Goal: Information Seeking & Learning: Learn about a topic

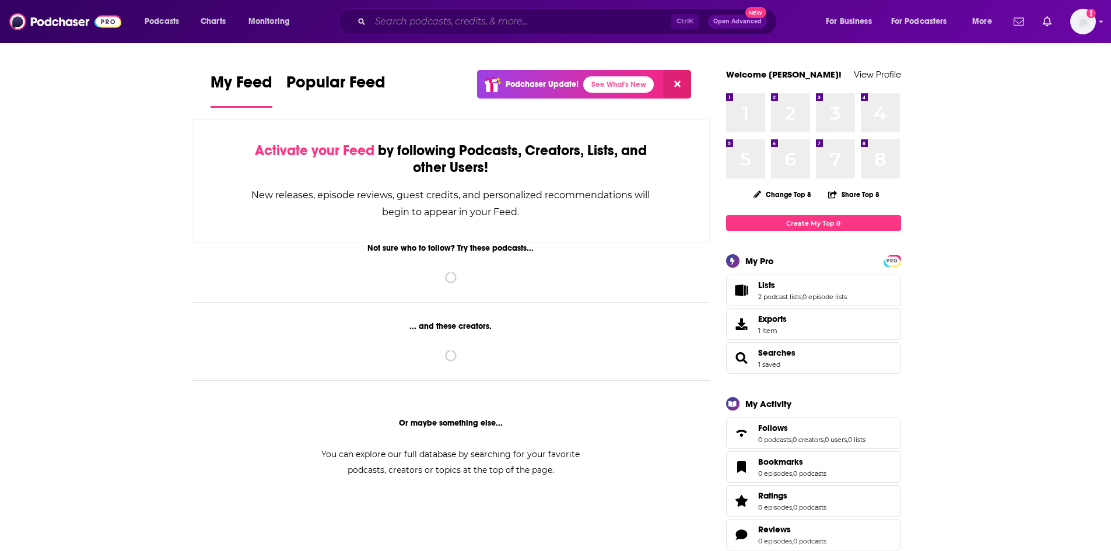
click at [642, 20] on input "Search podcasts, credits, & more..." at bounding box center [520, 21] width 301 height 19
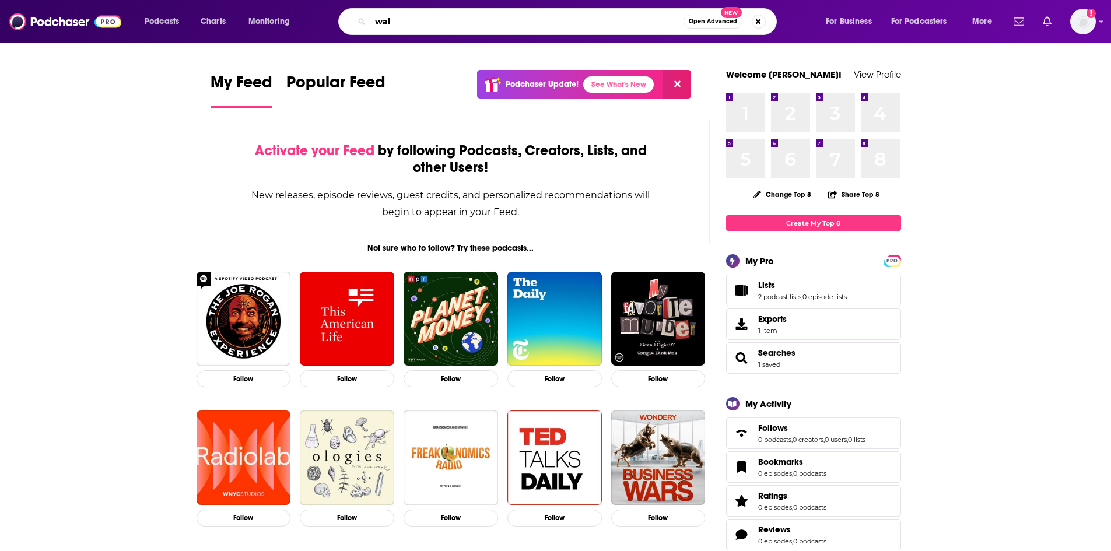
click at [594, 25] on input "wal" at bounding box center [526, 21] width 313 height 19
type input "walking the dog"
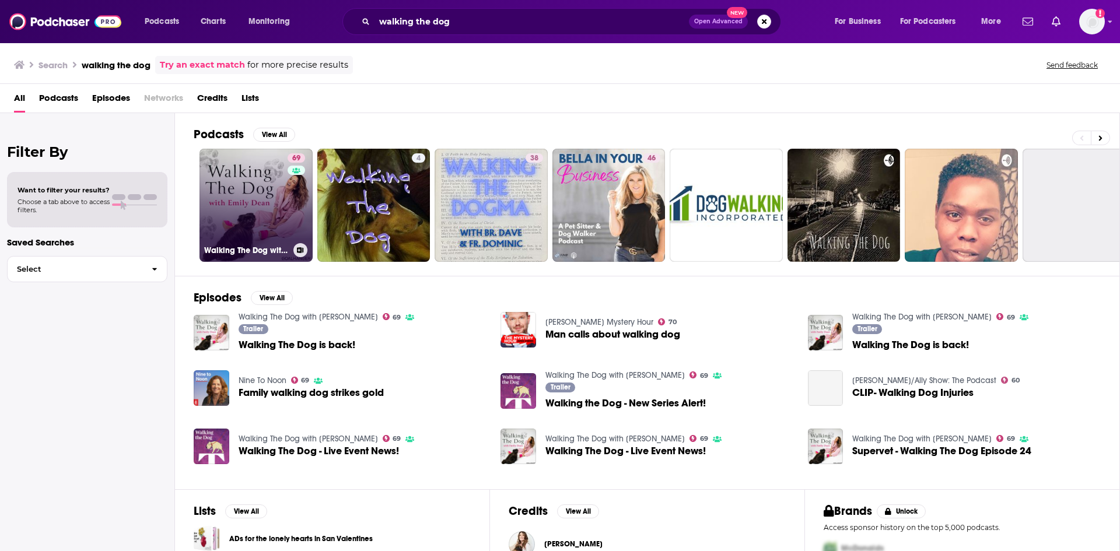
click at [251, 215] on link "69 Walking The Dog with [PERSON_NAME]" at bounding box center [255, 205] width 113 height 113
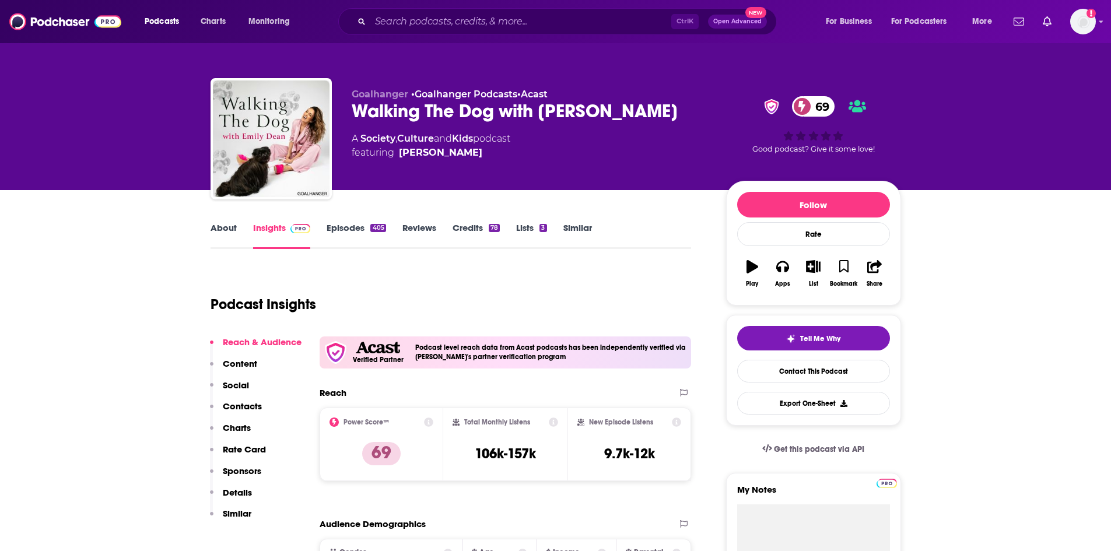
click at [361, 230] on link "Episodes 405" at bounding box center [356, 235] width 59 height 27
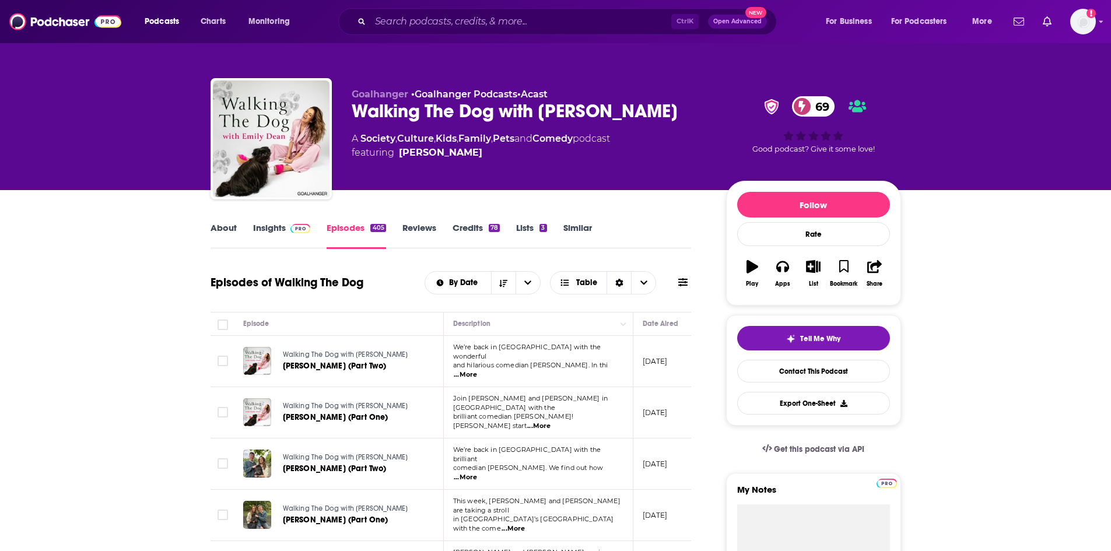
click at [226, 226] on link "About" at bounding box center [224, 235] width 26 height 27
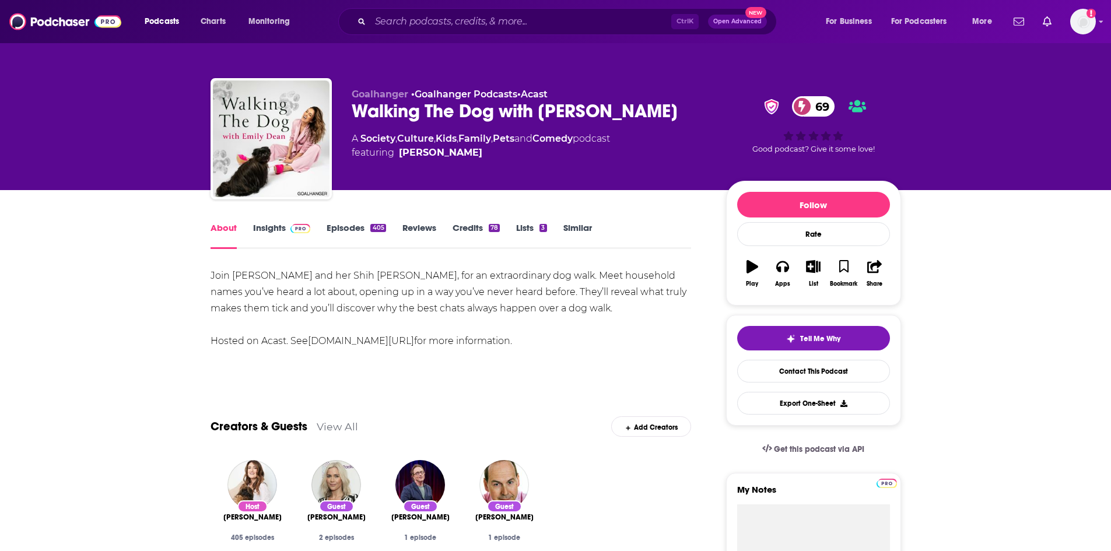
click at [275, 231] on link "Insights" at bounding box center [282, 235] width 58 height 27
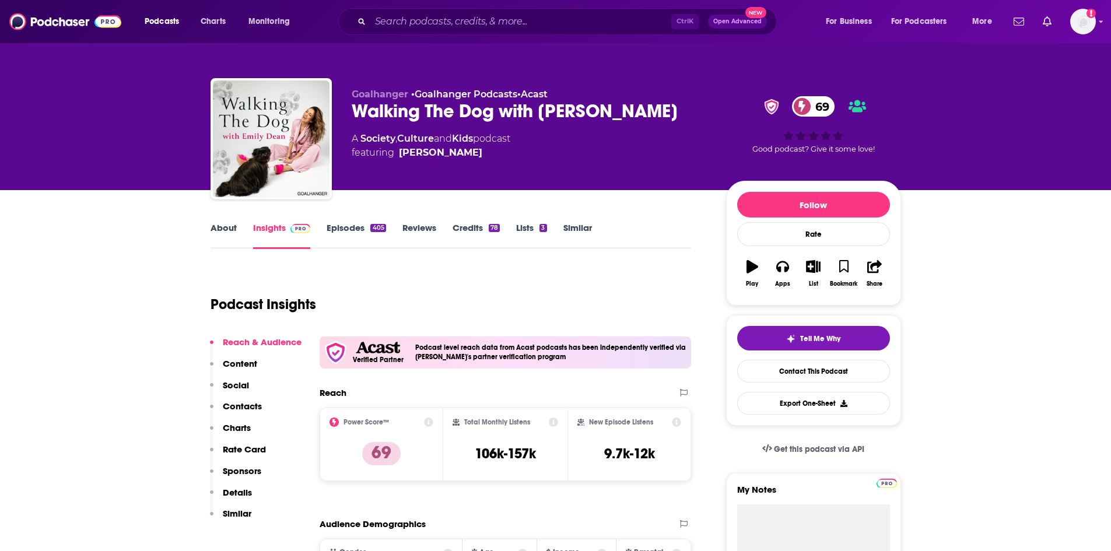
click at [357, 229] on link "Episodes 405" at bounding box center [356, 235] width 59 height 27
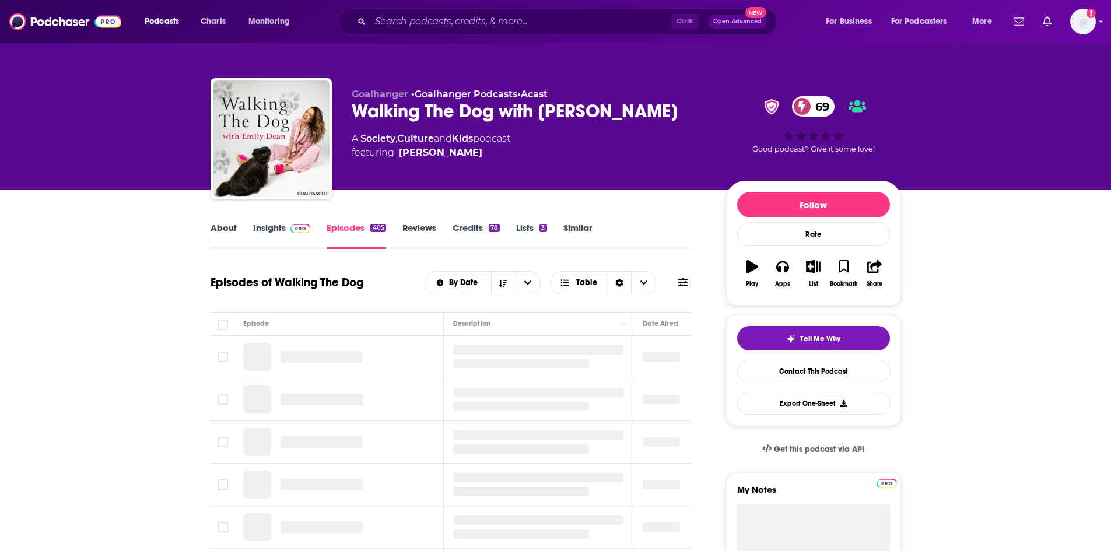
click at [277, 229] on link "Insights" at bounding box center [282, 235] width 58 height 27
